Goal: Task Accomplishment & Management: Use online tool/utility

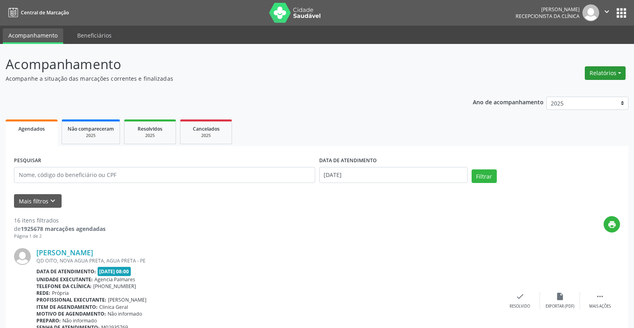
drag, startPoint x: 612, startPoint y: 75, endPoint x: 604, endPoint y: 73, distance: 7.9
click at [612, 74] on button "Relatórios" at bounding box center [605, 73] width 41 height 14
click at [620, 71] on button "Relatórios" at bounding box center [605, 73] width 41 height 14
click at [601, 72] on button "Relatórios" at bounding box center [605, 73] width 41 height 14
click at [618, 70] on button "Relatórios" at bounding box center [605, 73] width 41 height 14
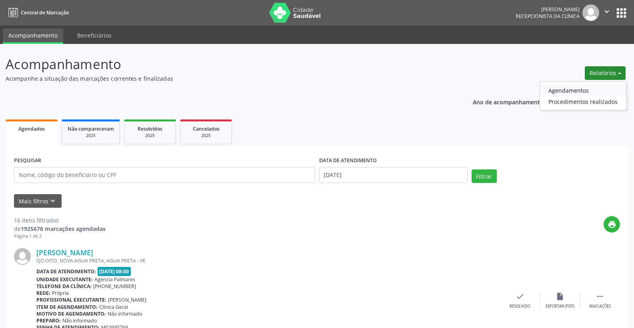
click at [556, 91] on link "Agendamentos" at bounding box center [583, 90] width 86 height 11
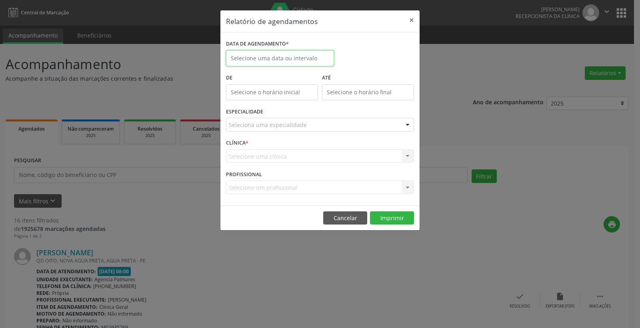
click at [258, 57] on input "text" at bounding box center [280, 58] width 108 height 16
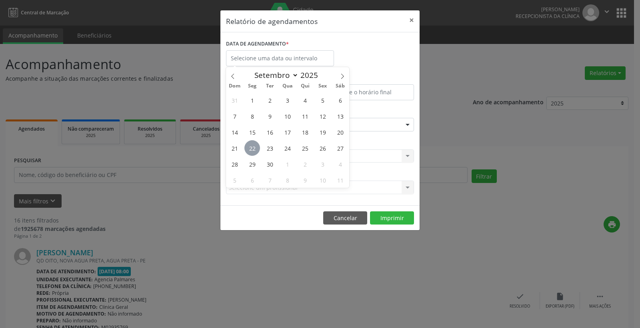
click at [251, 147] on span "22" at bounding box center [252, 148] width 16 height 16
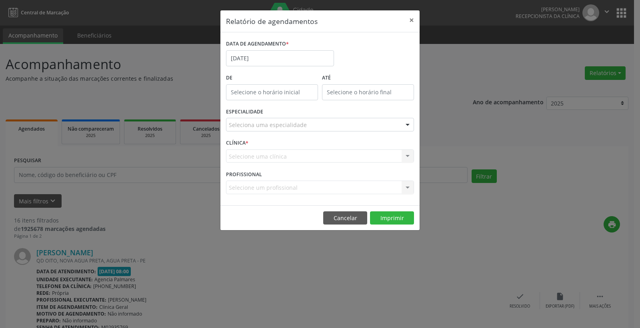
click at [390, 123] on div "Seleciona uma especialidade" at bounding box center [320, 125] width 188 height 14
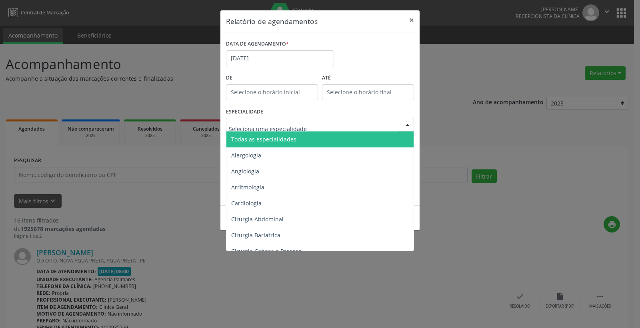
click at [300, 140] on span "Todas as especialidades" at bounding box center [320, 140] width 188 height 16
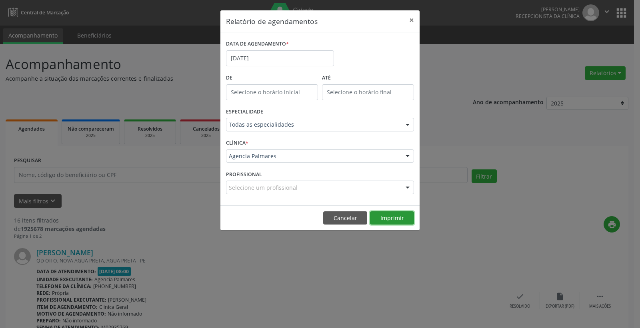
click at [390, 219] on button "Imprimir" at bounding box center [392, 219] width 44 height 14
click at [410, 18] on button "×" at bounding box center [412, 20] width 16 height 20
